Goal: Information Seeking & Learning: Learn about a topic

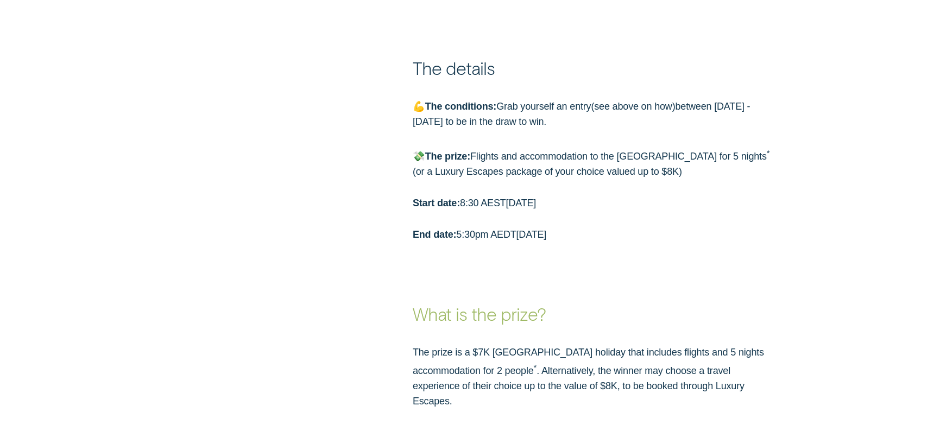
scroll to position [1086, 0]
drag, startPoint x: 520, startPoint y: 105, endPoint x: 731, endPoint y: 130, distance: 212.8
click at [731, 128] on p "💪 The conditions: Grab yourself an entry ( see above on how ) between [DATE] - …" at bounding box center [596, 112] width 366 height 30
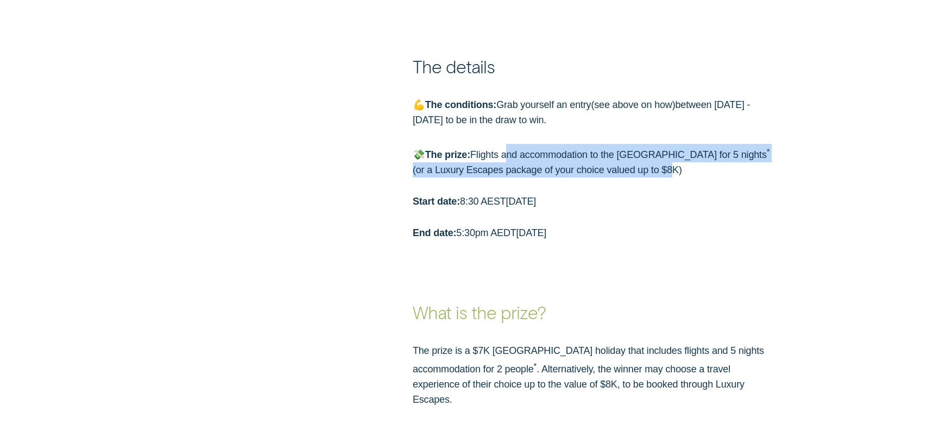
drag, startPoint x: 569, startPoint y: 159, endPoint x: 622, endPoint y: 174, distance: 55.3
click at [622, 174] on p "💸 The prize: Flights and accommodation to the [GEOGRAPHIC_DATA] for 5 nights * …" at bounding box center [596, 161] width 366 height 34
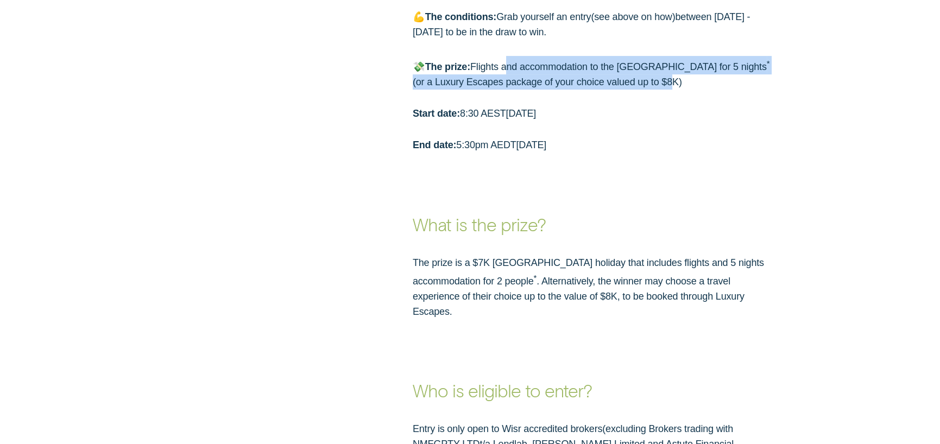
scroll to position [1195, 0]
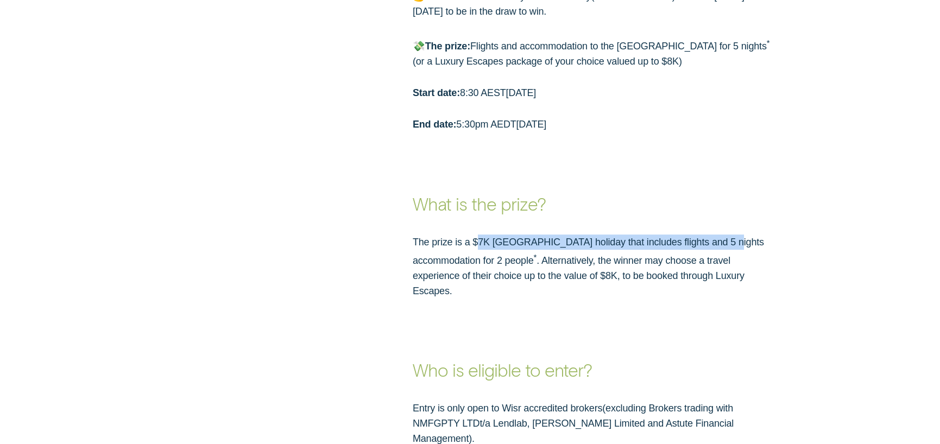
drag, startPoint x: 508, startPoint y: 247, endPoint x: 723, endPoint y: 244, distance: 215.1
click at [723, 244] on p "The prize is a $7K [GEOGRAPHIC_DATA] holiday that includes flights and 5 nights…" at bounding box center [596, 267] width 366 height 64
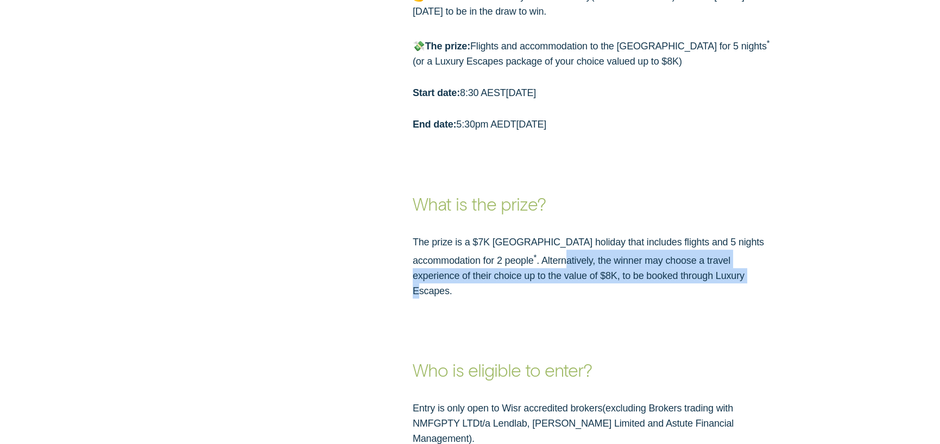
drag, startPoint x: 526, startPoint y: 266, endPoint x: 645, endPoint y: 286, distance: 120.7
click at [645, 286] on p "The prize is a $7K [GEOGRAPHIC_DATA] holiday that includes flights and 5 nights…" at bounding box center [596, 267] width 366 height 64
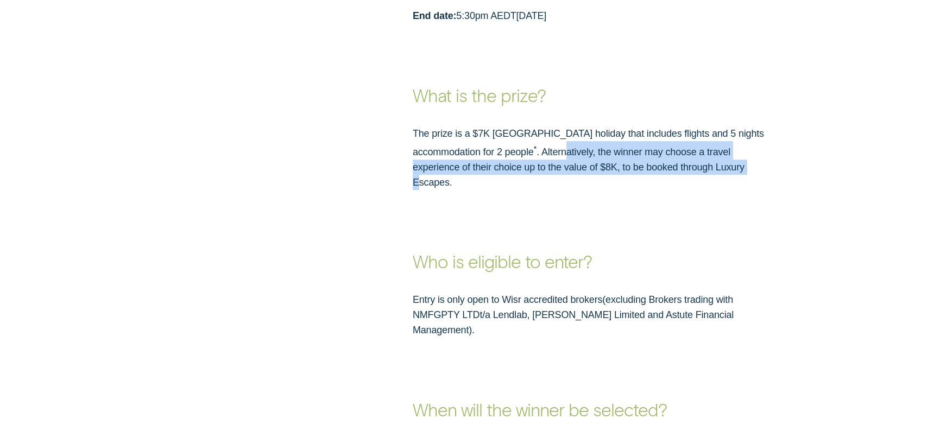
scroll to position [1412, 0]
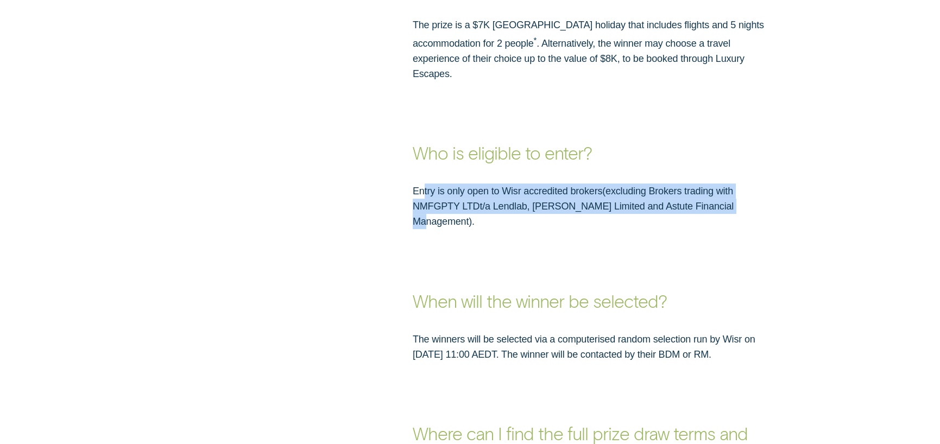
drag, startPoint x: 441, startPoint y: 192, endPoint x: 714, endPoint y: 200, distance: 272.7
click at [714, 200] on p "Entry is only open to Wisr accredited brokers ( excluding Brokers trading with …" at bounding box center [596, 207] width 366 height 46
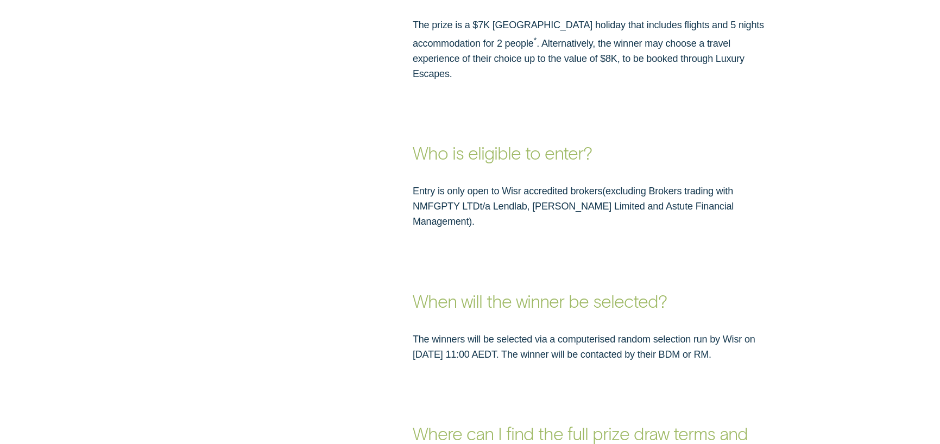
click at [490, 229] on h3 "When will the winner be selected?" at bounding box center [596, 270] width 366 height 83
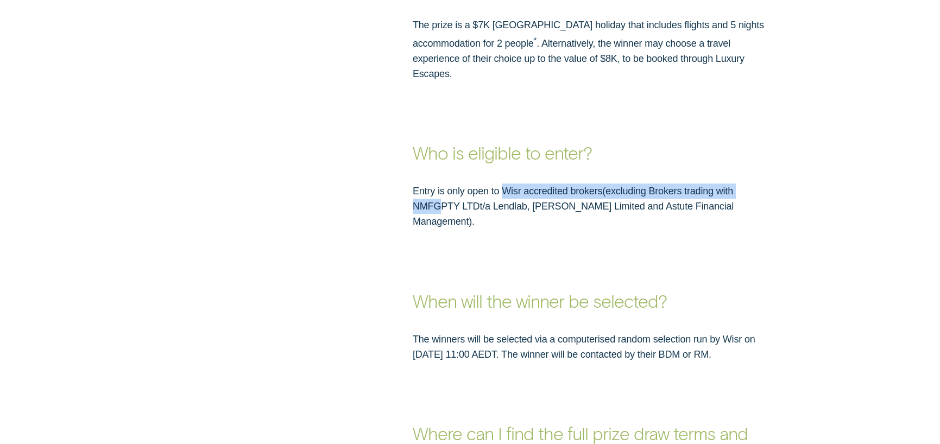
drag, startPoint x: 500, startPoint y: 201, endPoint x: 771, endPoint y: 185, distance: 271.5
click at [771, 185] on p "Entry is only open to Wisr accredited brokers ( excluding Brokers trading with …" at bounding box center [596, 207] width 366 height 46
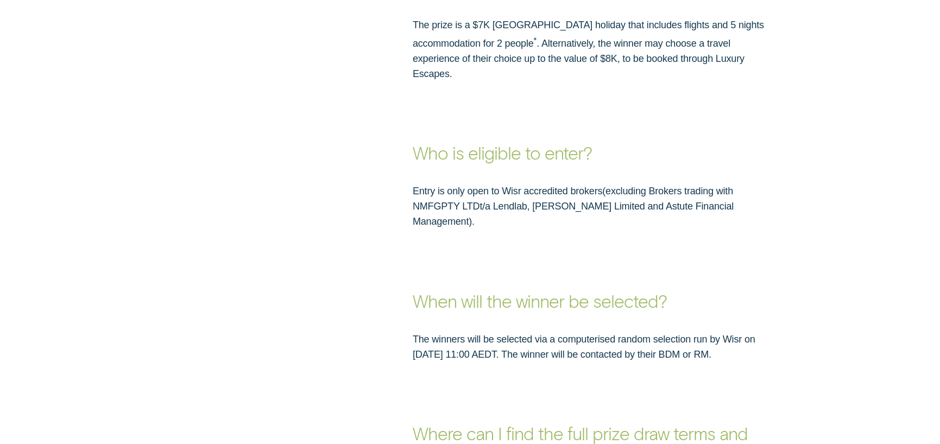
click at [650, 197] on p "Entry is only open to Wisr accredited brokers ( excluding Brokers trading with …" at bounding box center [596, 207] width 366 height 46
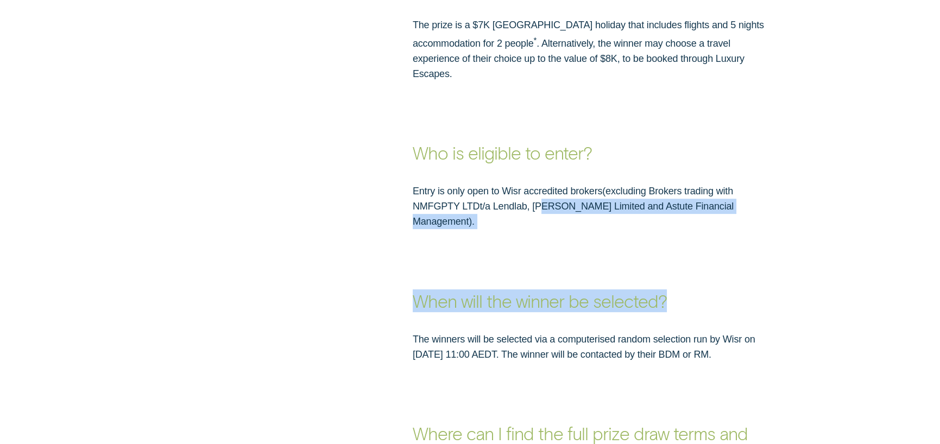
drag, startPoint x: 514, startPoint y: 200, endPoint x: 690, endPoint y: 213, distance: 177.0
click at [706, 229] on h3 "When will the winner be selected?" at bounding box center [596, 270] width 366 height 83
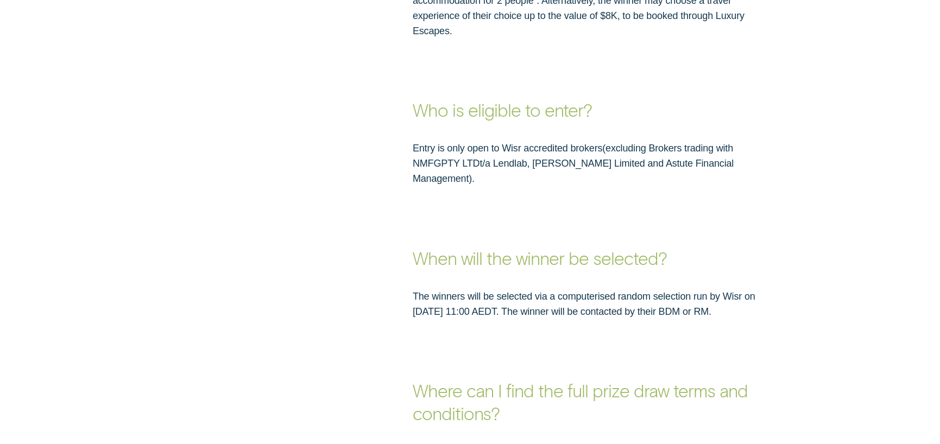
scroll to position [1521, 0]
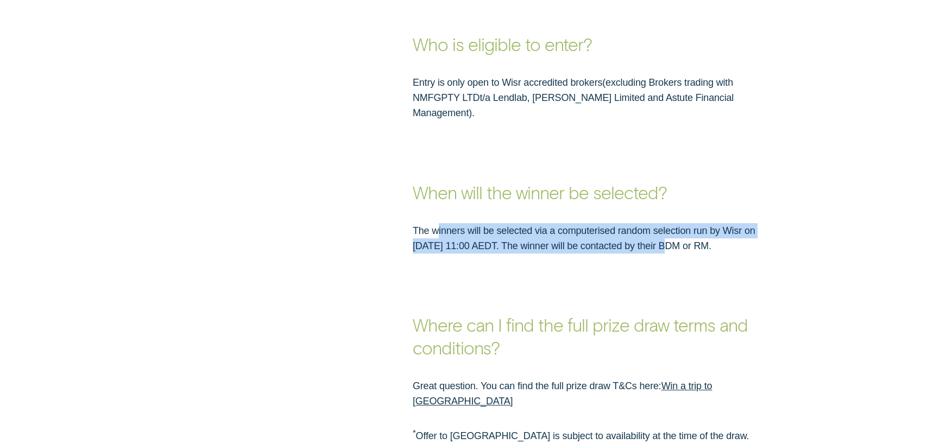
drag, startPoint x: 438, startPoint y: 216, endPoint x: 659, endPoint y: 222, distance: 221.7
click at [659, 223] on p "The winners will be selected via a computerised random selection run by Wisr on…" at bounding box center [596, 238] width 366 height 30
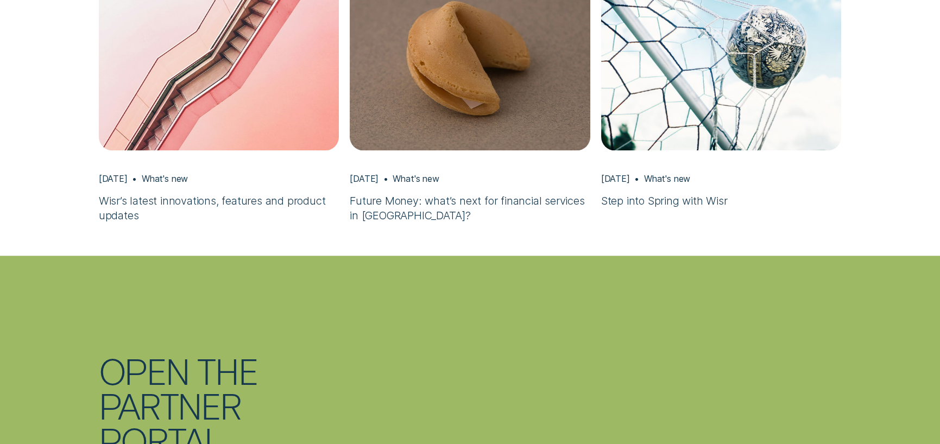
scroll to position [2824, 0]
